Goal: Task Accomplishment & Management: Complete application form

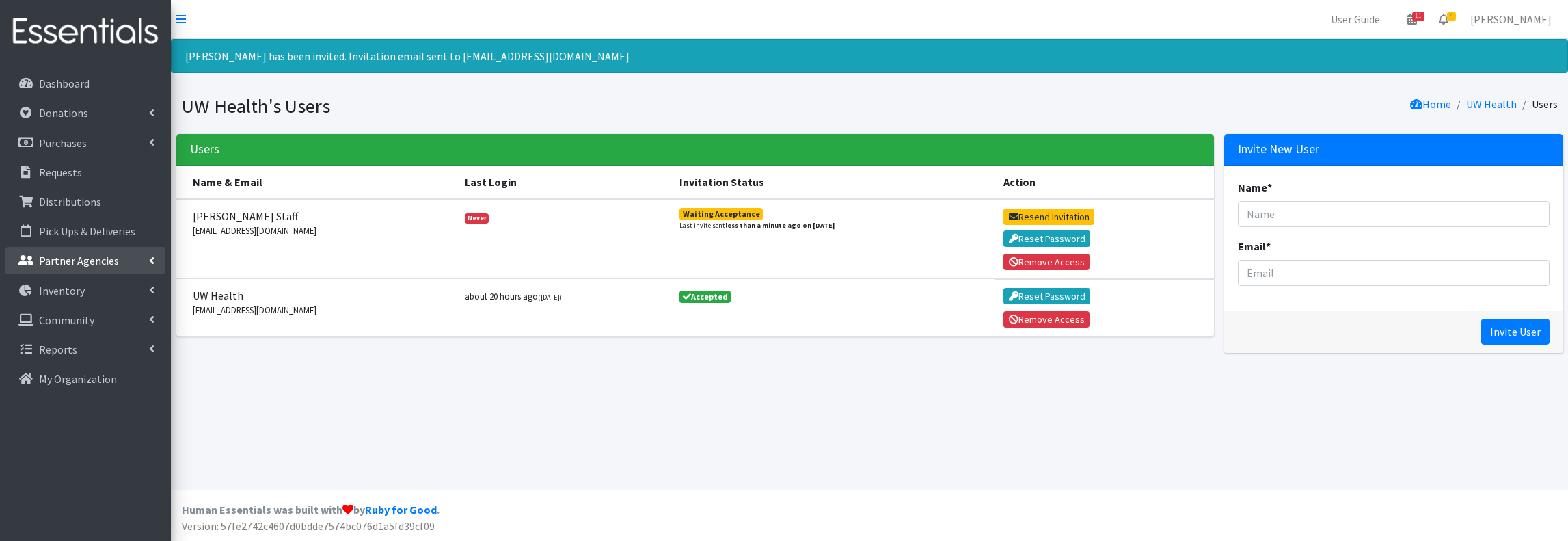
click at [80, 258] on p "Partner Agencies" at bounding box center [79, 261] width 80 height 14
click at [77, 285] on link "All Partners" at bounding box center [85, 291] width 160 height 28
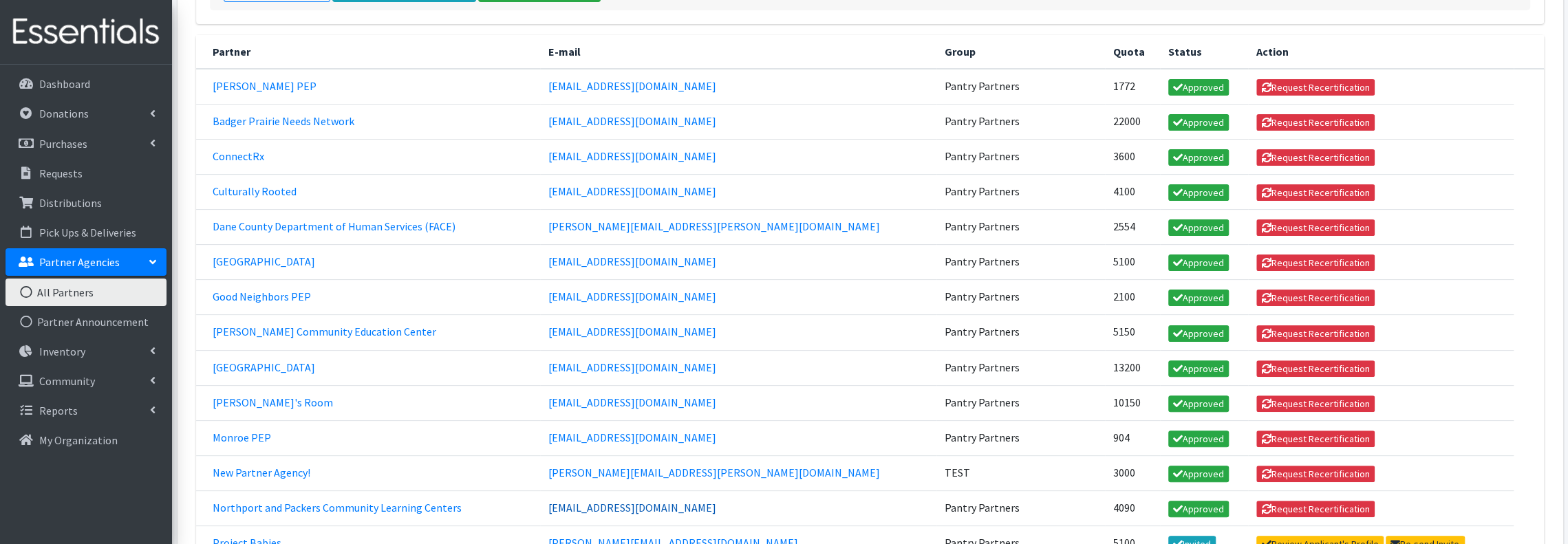
scroll to position [367, 0]
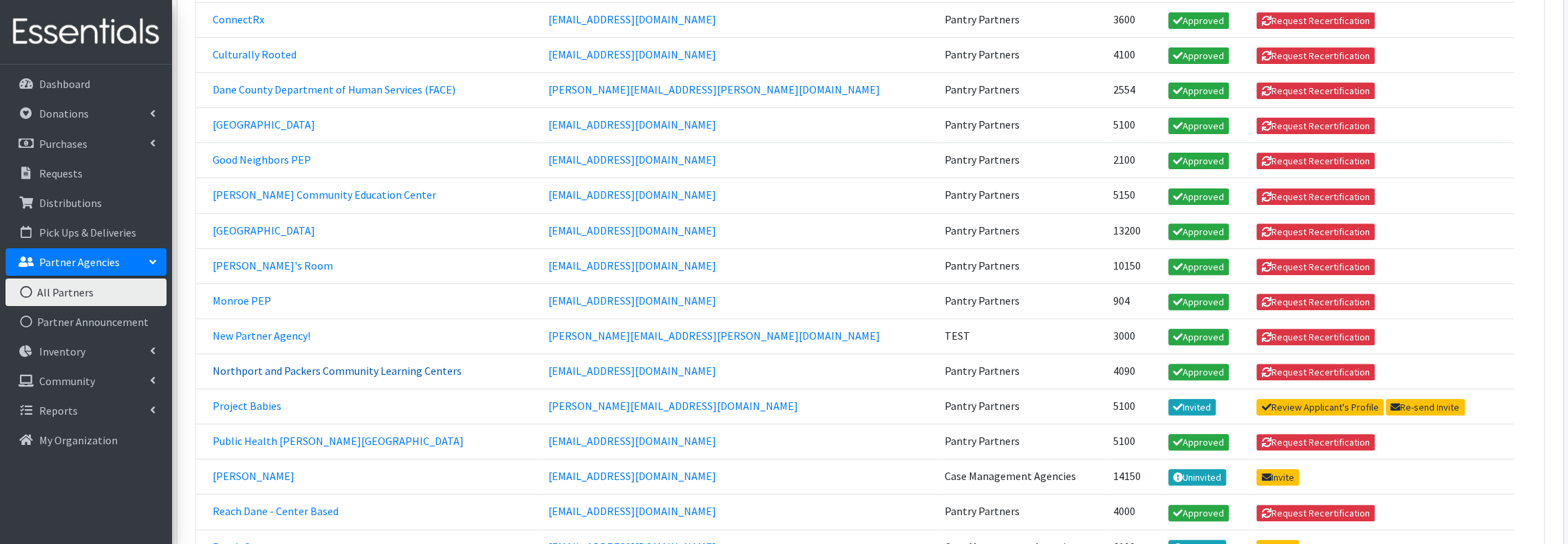
click at [425, 364] on link "Northport and Packers Community Learning Centers" at bounding box center [337, 371] width 249 height 14
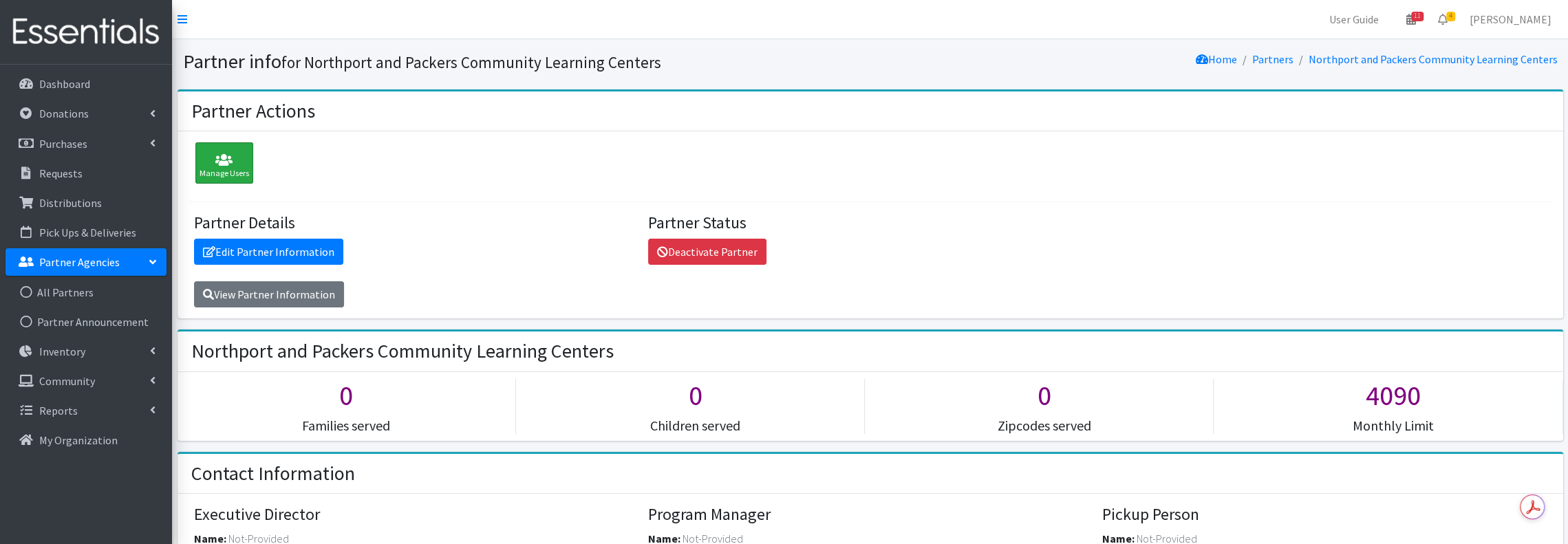
click at [217, 154] on icon at bounding box center [224, 160] width 50 height 14
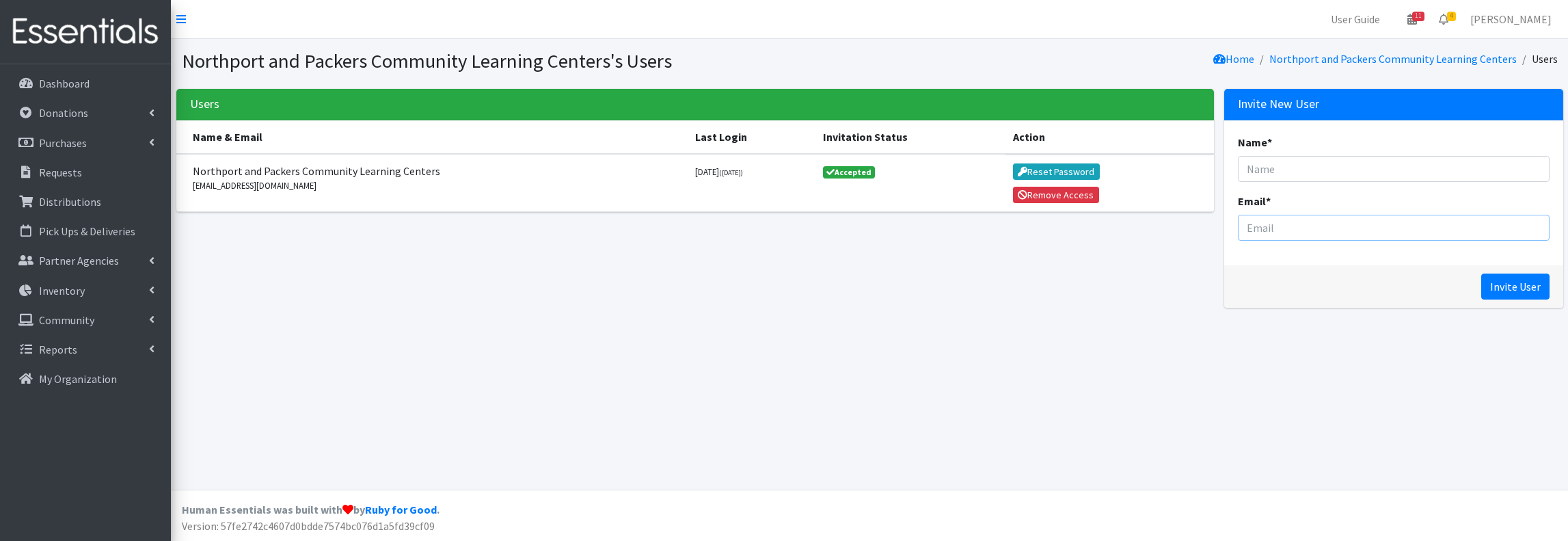
click at [1331, 228] on input "Email *" at bounding box center [1393, 228] width 312 height 26
paste input "mchapman@northportapts.com"
type input "mchapman@northportapts.com"
click at [1321, 166] on input "Name *" at bounding box center [1393, 169] width 312 height 26
type input "Martel Chapman"
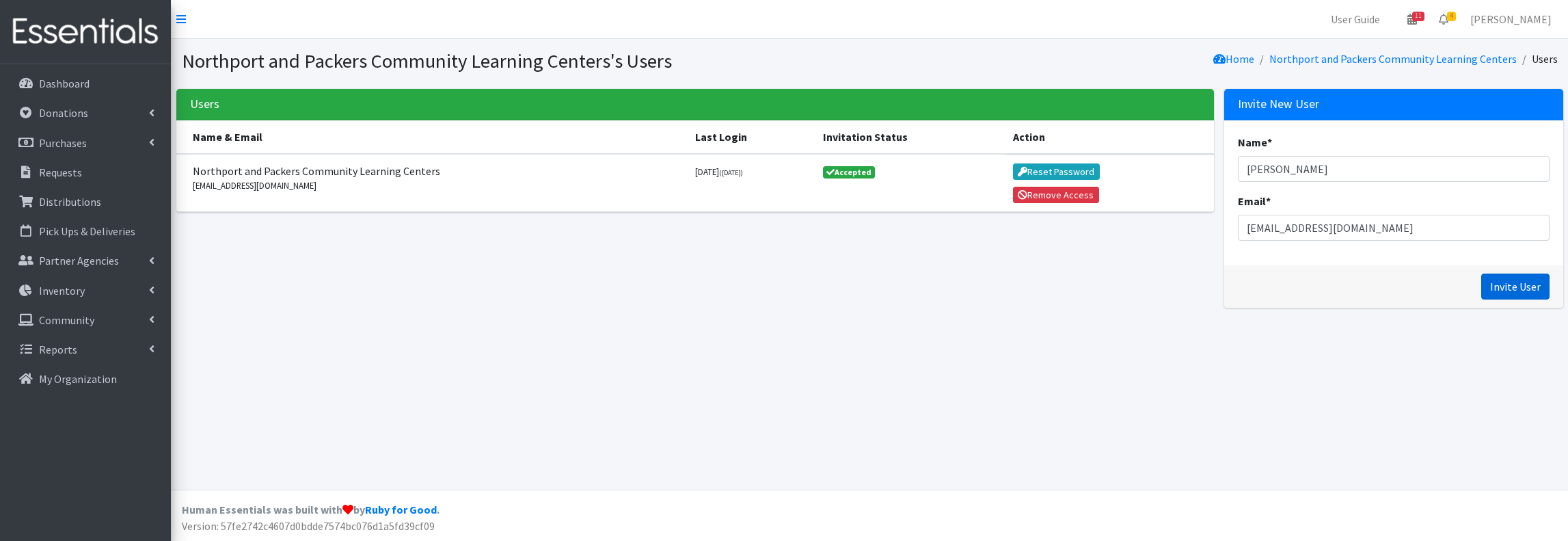
click at [1512, 283] on input "Invite User" at bounding box center [1514, 287] width 68 height 26
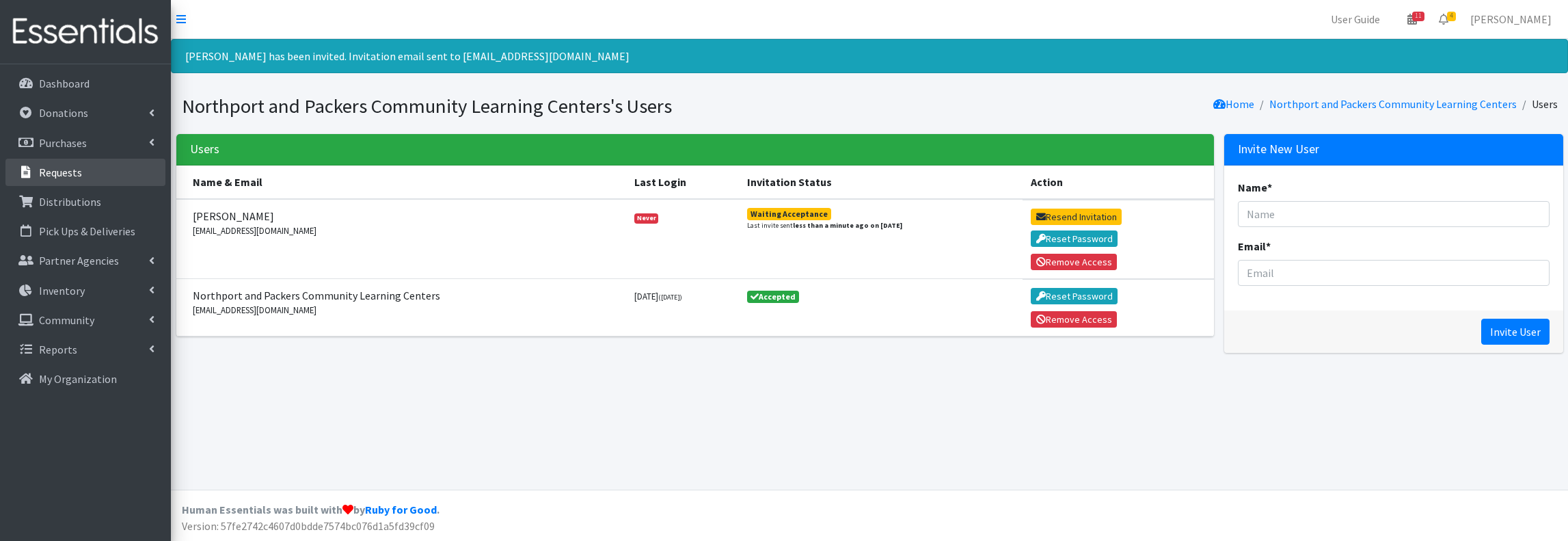
click at [93, 166] on link "Requests" at bounding box center [85, 173] width 160 height 28
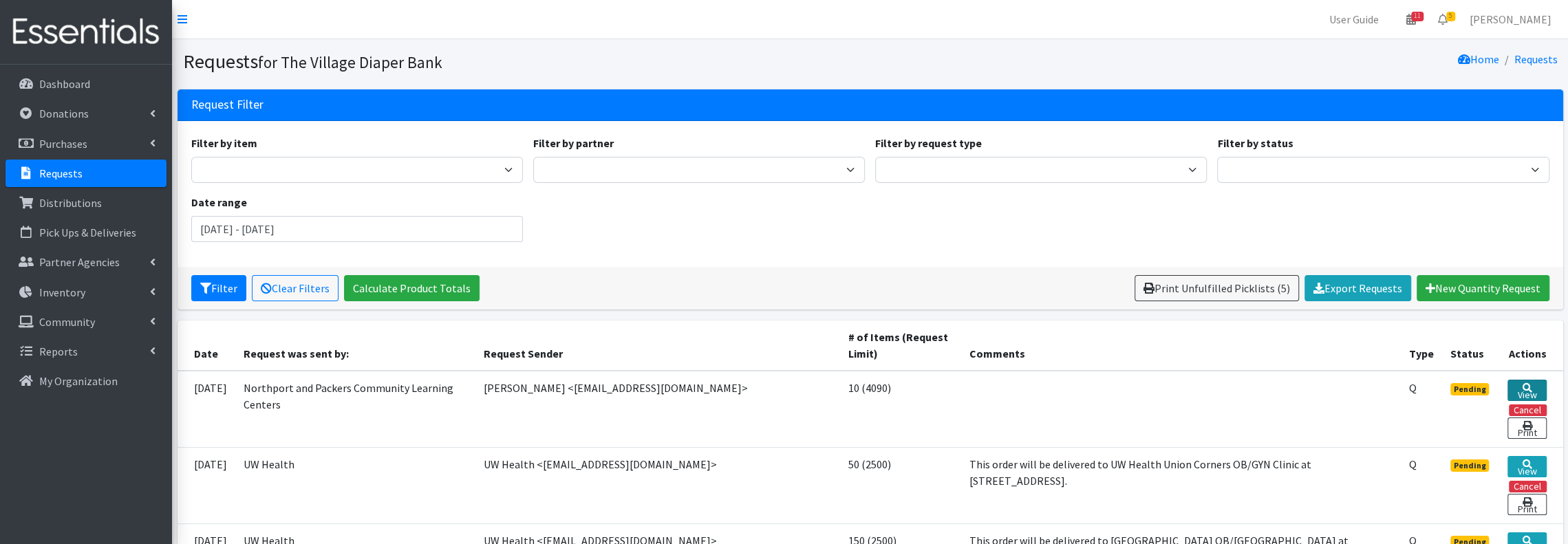
click at [1534, 384] on link "View" at bounding box center [1526, 390] width 38 height 22
